Goal: Find specific page/section: Find specific page/section

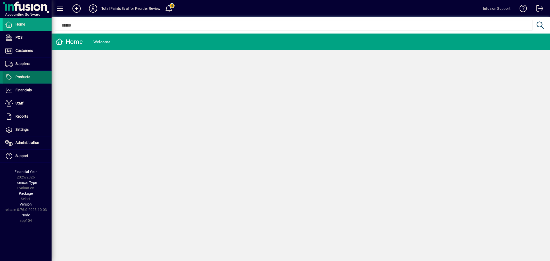
click at [27, 78] on span "Products" at bounding box center [22, 77] width 15 height 4
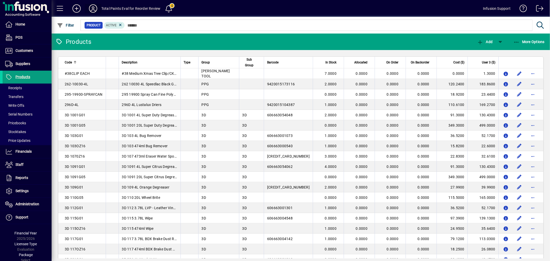
click at [94, 7] on icon at bounding box center [93, 8] width 10 height 8
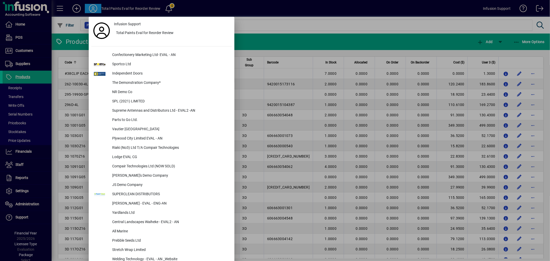
scroll to position [1074, 0]
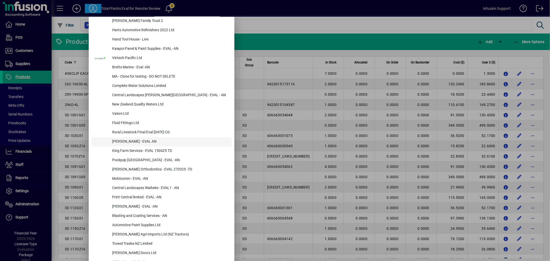
click at [132, 142] on div "[PERSON_NAME] - EVAL AN" at bounding box center [170, 141] width 124 height 9
